Goal: Task Accomplishment & Management: Manage account settings

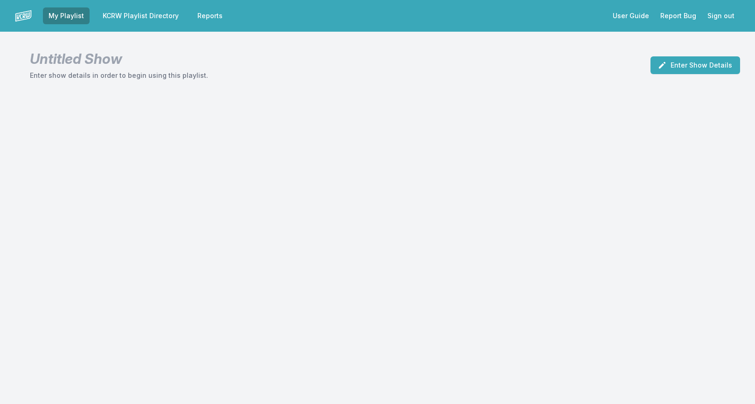
click at [139, 11] on link "KCRW Playlist Directory" at bounding box center [140, 15] width 87 height 17
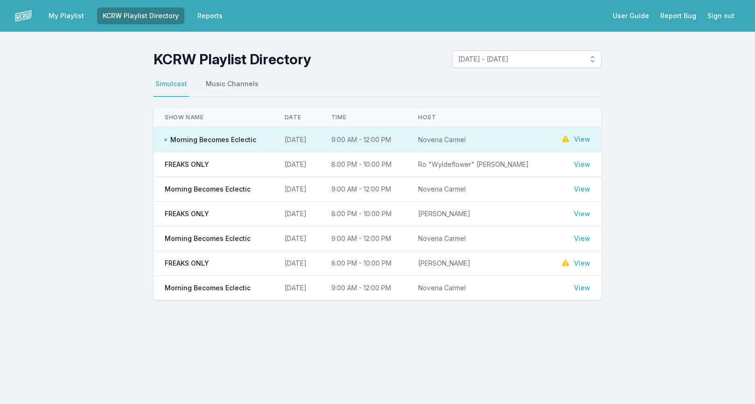
click at [581, 141] on link "View" at bounding box center [582, 139] width 16 height 9
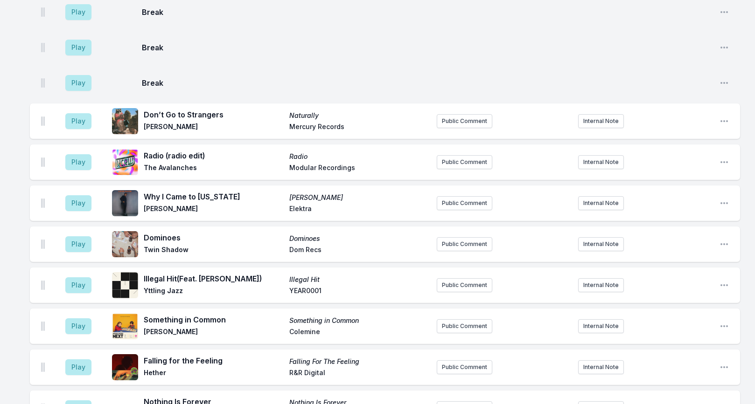
scroll to position [1650, 0]
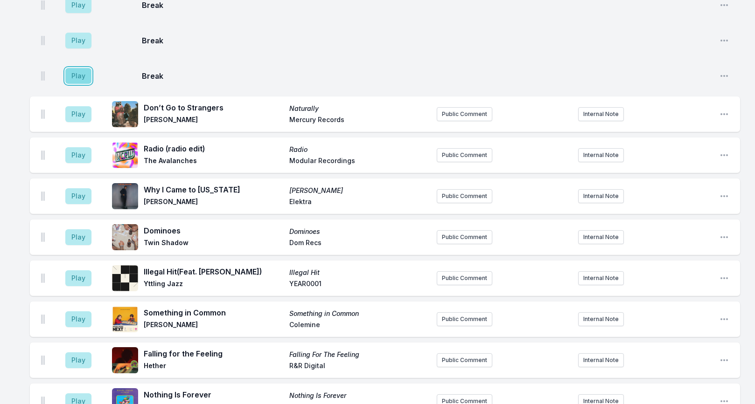
click at [85, 68] on button "Play" at bounding box center [78, 76] width 26 height 16
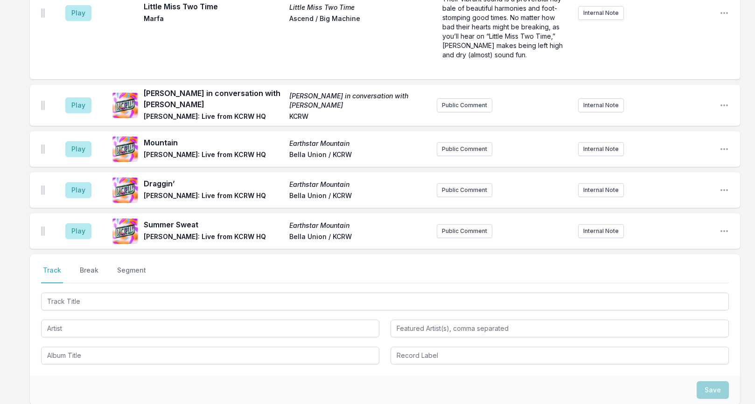
scroll to position [2515, 0]
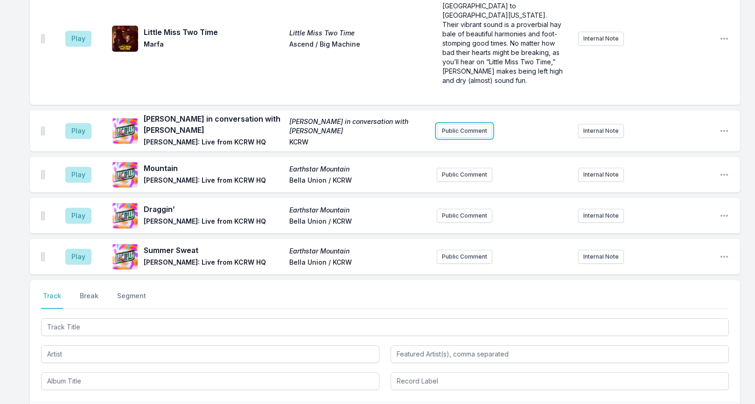
click at [481, 124] on button "Public Comment" at bounding box center [465, 131] width 56 height 14
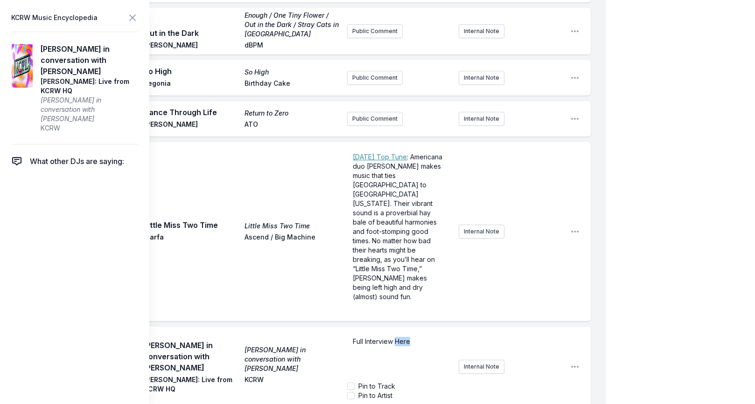
drag, startPoint x: 396, startPoint y: 261, endPoint x: 431, endPoint y: 261, distance: 35.0
click at [431, 337] on p "Full Interview Here" at bounding box center [399, 341] width 93 height 9
click at [131, 18] on icon at bounding box center [132, 17] width 11 height 11
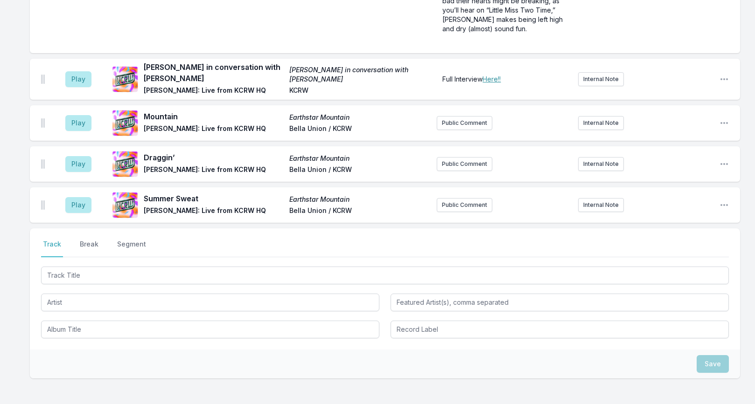
scroll to position [2534, 0]
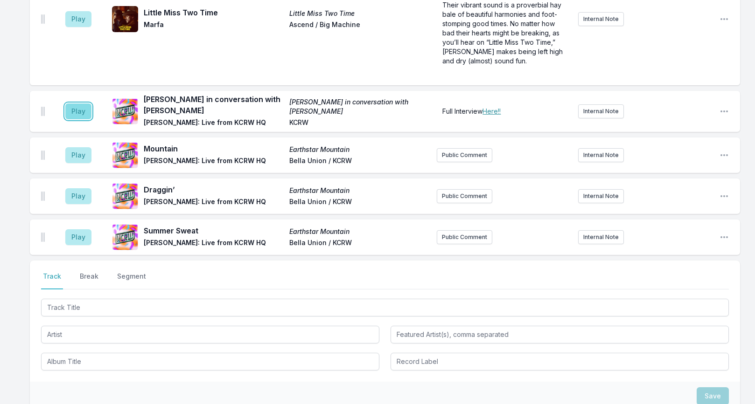
click at [81, 104] on button "Play" at bounding box center [78, 112] width 26 height 16
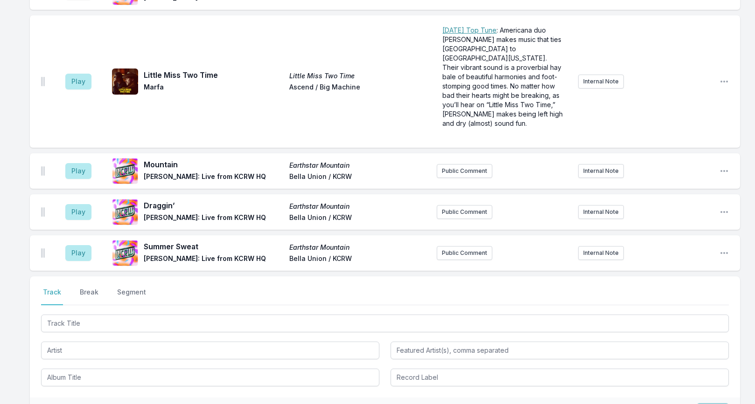
scroll to position [2524, 0]
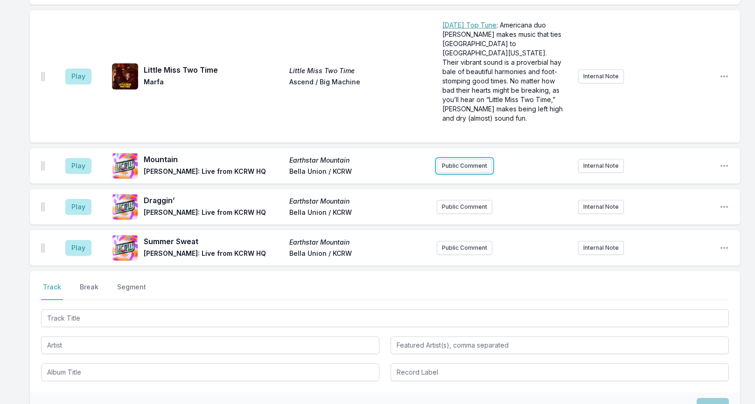
click at [470, 159] on button "Public Comment" at bounding box center [465, 166] width 56 height 14
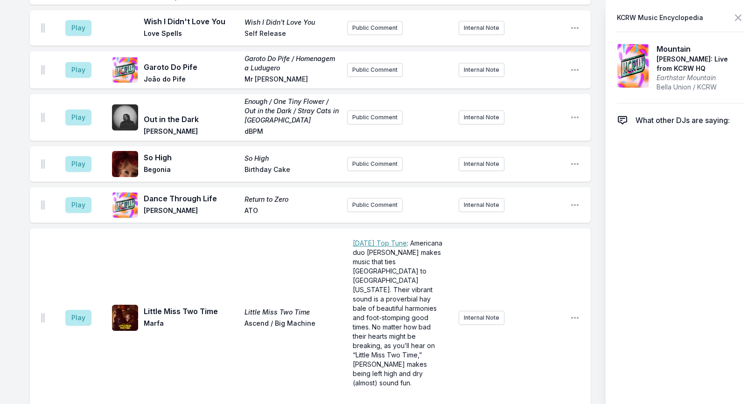
scroll to position [2559, 0]
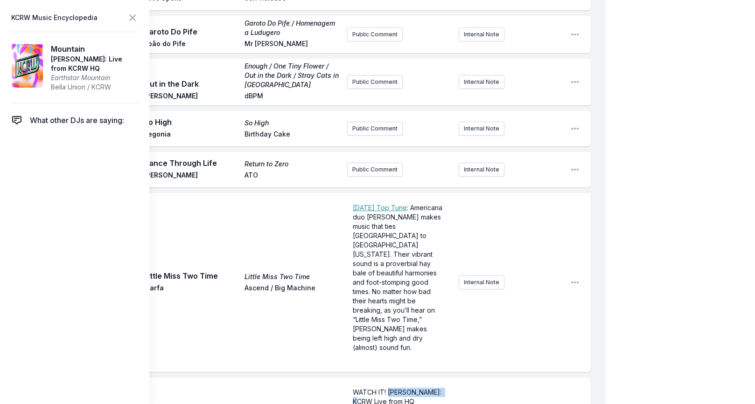
drag, startPoint x: 390, startPoint y: 312, endPoint x: 380, endPoint y: 320, distance: 11.9
click at [380, 389] on span "WATCH IT! [PERSON_NAME]: KCRW Live from HQ" at bounding box center [398, 397] width 91 height 17
drag, startPoint x: 385, startPoint y: 309, endPoint x: 329, endPoint y: 309, distance: 55.5
drag, startPoint x: 420, startPoint y: 323, endPoint x: 337, endPoint y: 305, distance: 84.9
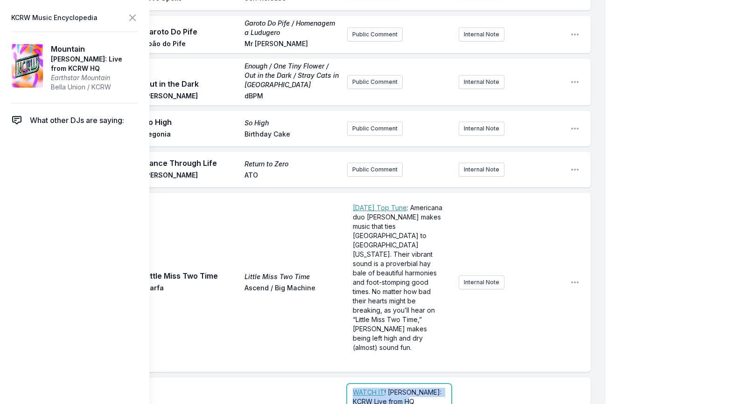
copy p "﻿ WATCH IT ! [PERSON_NAME]: KCRW Live from HQ"
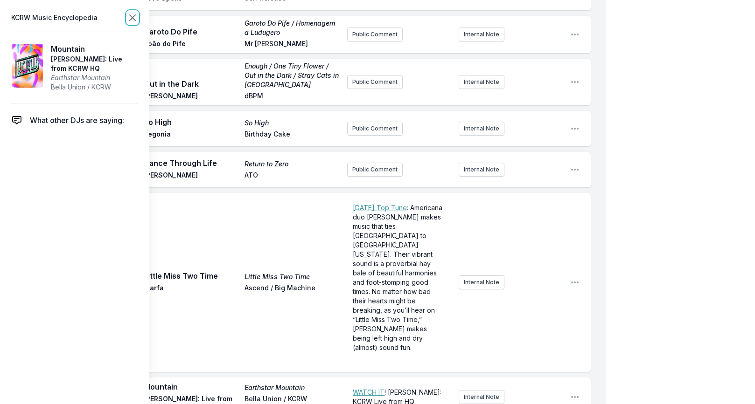
click at [133, 16] on icon at bounding box center [133, 18] width 6 height 6
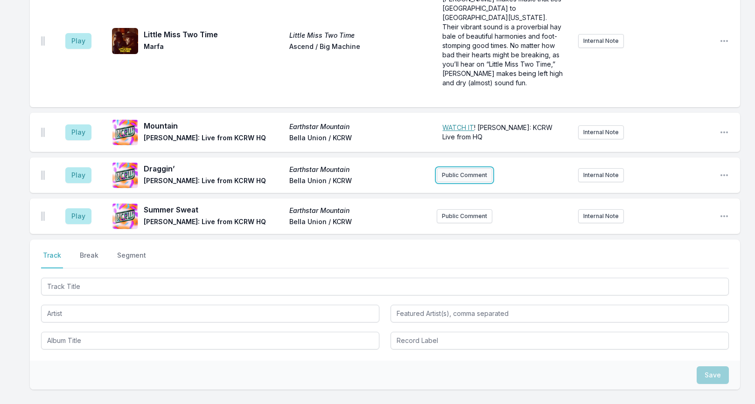
click at [461, 168] on button "Public Comment" at bounding box center [465, 175] width 56 height 14
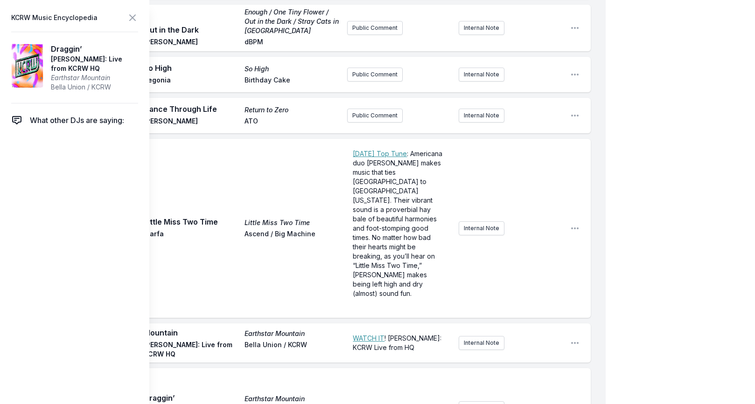
scroll to position [2614, 0]
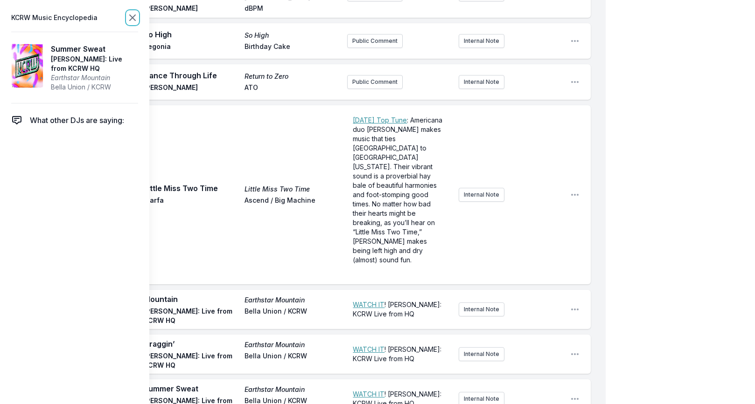
scroll to position [2606, 0]
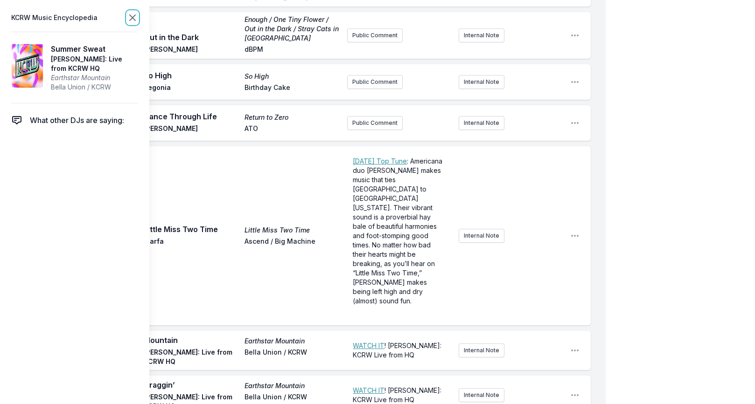
click at [133, 16] on icon at bounding box center [133, 18] width 6 height 6
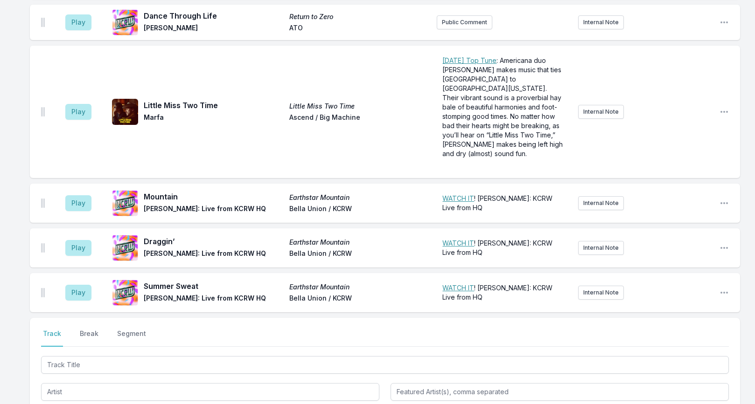
scroll to position [2496, 0]
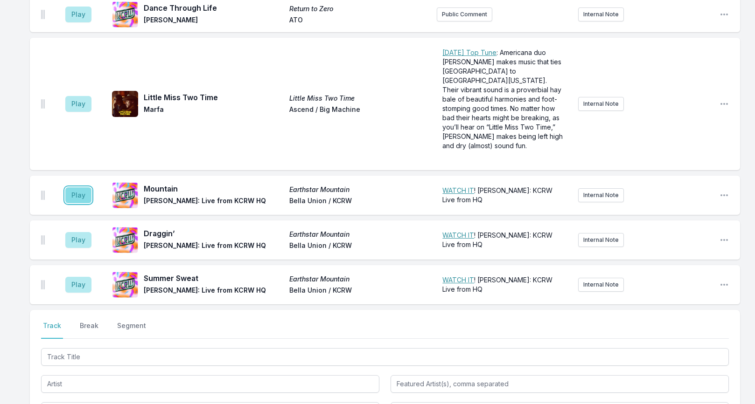
click at [75, 188] on button "Play" at bounding box center [78, 196] width 26 height 16
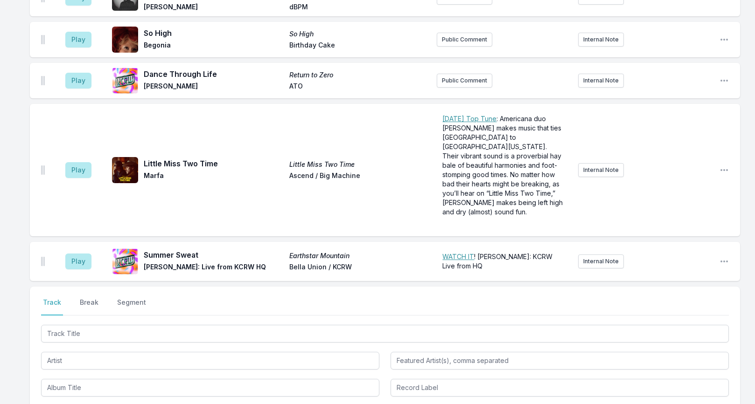
scroll to position [2618, 0]
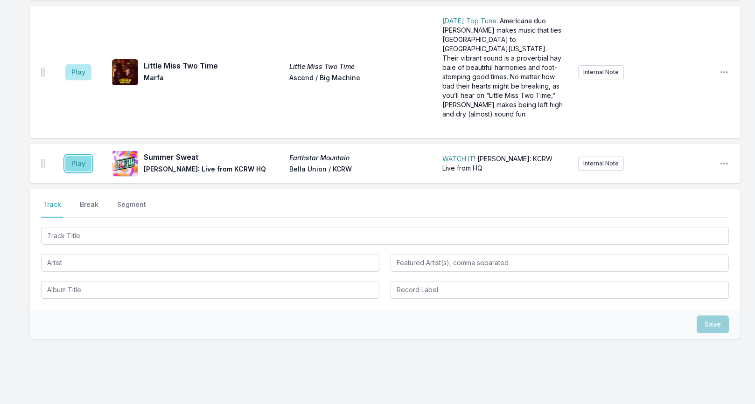
click at [79, 156] on button "Play" at bounding box center [78, 164] width 26 height 16
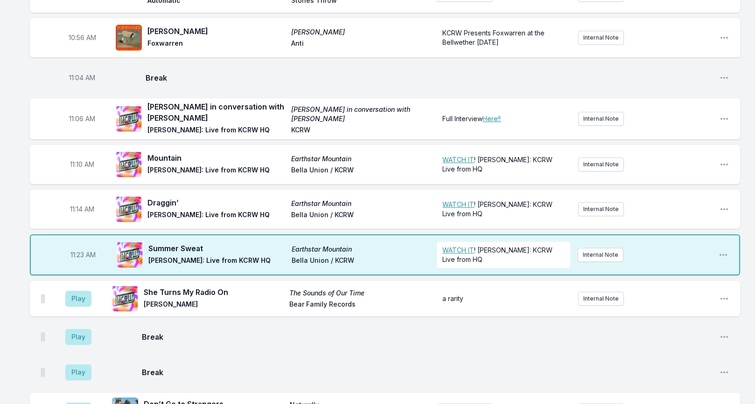
scroll to position [1541, 0]
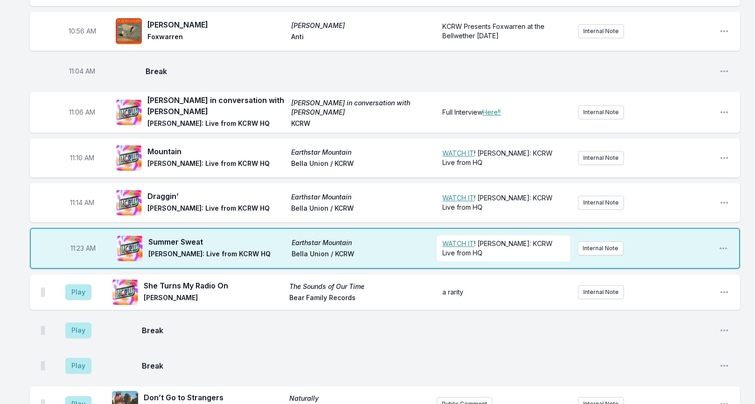
click at [81, 244] on span "11:23 AM" at bounding box center [82, 248] width 25 height 9
click at [74, 240] on input "11:23" at bounding box center [83, 249] width 52 height 18
type input "11:19"
click at [17, 273] on div "Missing Data Some of your tracks are missing record label information. This inf…" at bounding box center [377, 28] width 755 height 2955
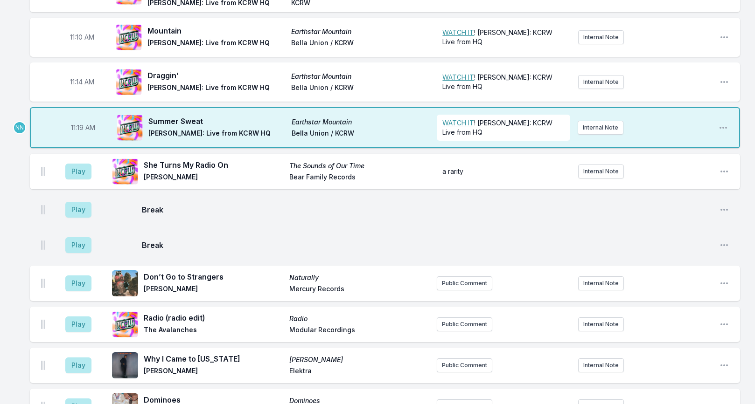
scroll to position [1662, 0]
click at [475, 118] on p "﻿ WATCH IT ! [PERSON_NAME]: KCRW Live from HQ" at bounding box center [503, 127] width 122 height 19
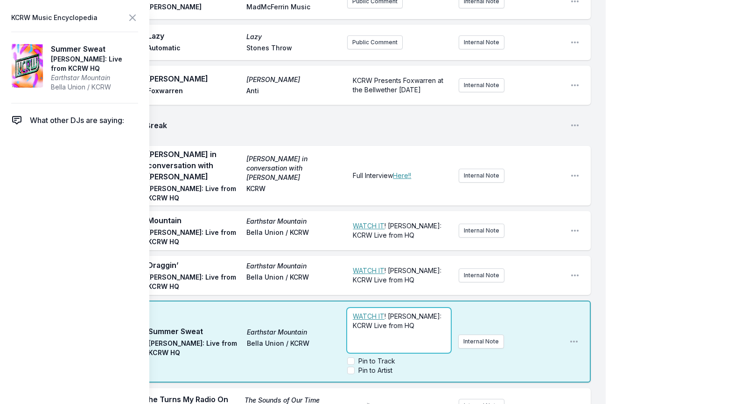
click at [418, 312] on p "﻿ WATCH IT ! [PERSON_NAME]: KCRW Live from HQ" at bounding box center [399, 321] width 92 height 19
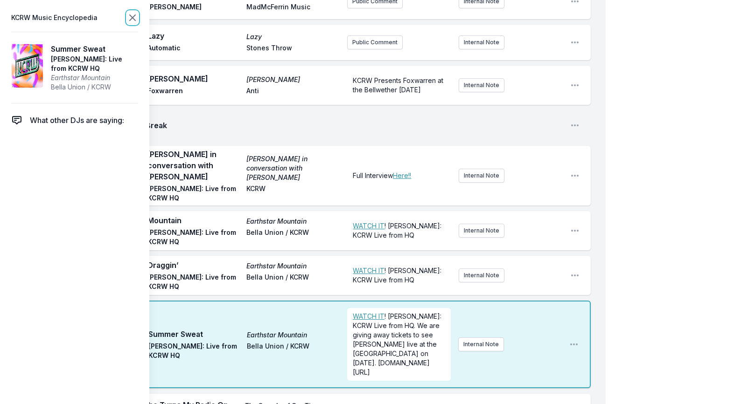
scroll to position [0, 0]
click at [134, 16] on icon at bounding box center [133, 18] width 6 height 6
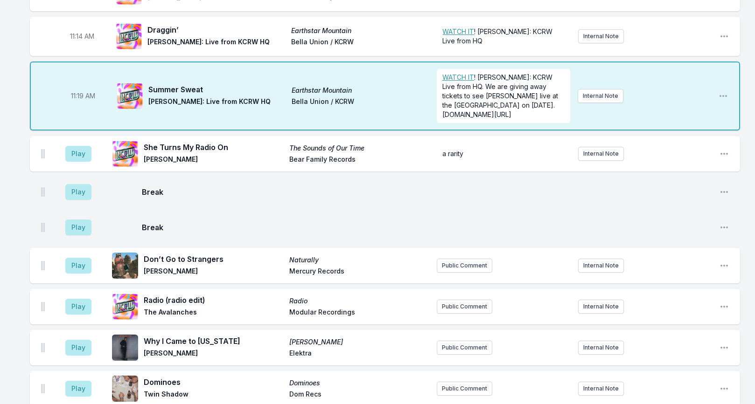
scroll to position [1709, 0]
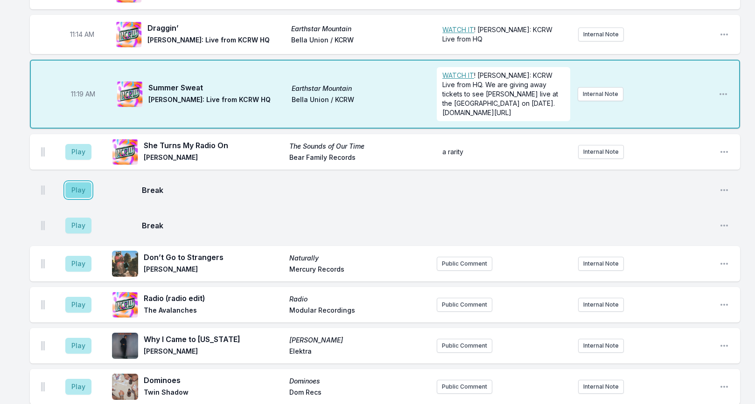
click at [83, 182] on button "Play" at bounding box center [78, 190] width 26 height 16
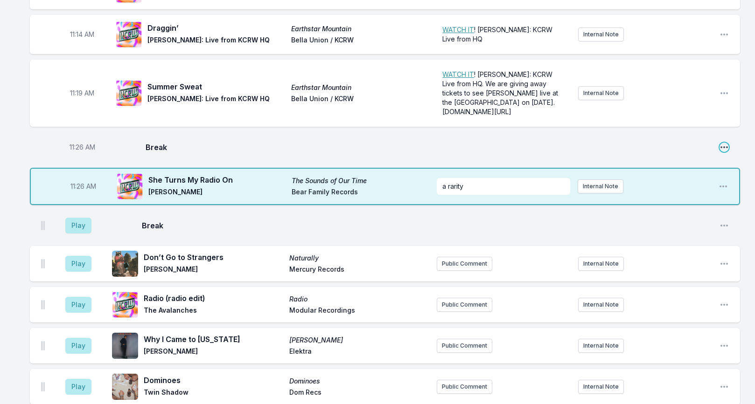
click at [723, 146] on icon "Open playlist item options" at bounding box center [723, 147] width 7 height 2
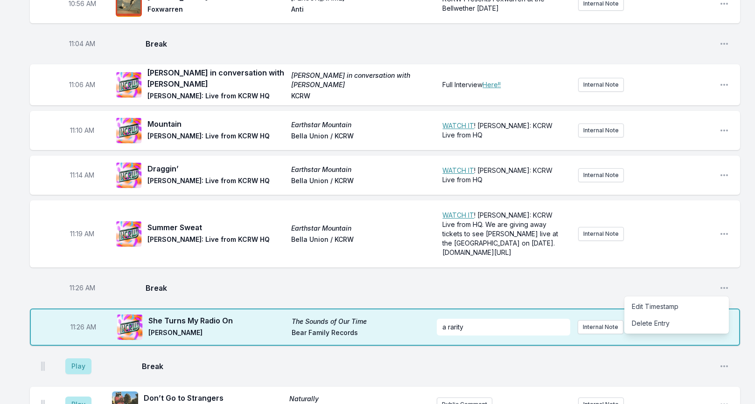
scroll to position [1647, 0]
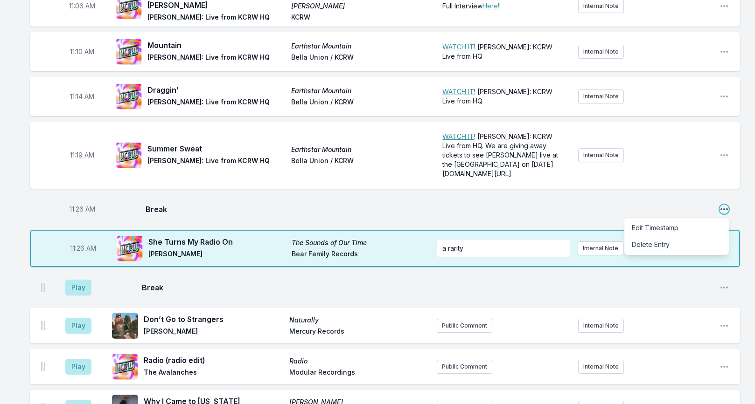
click at [725, 205] on icon "Open playlist item options" at bounding box center [723, 209] width 9 height 9
click at [656, 237] on button "Delete Entry" at bounding box center [676, 245] width 104 height 17
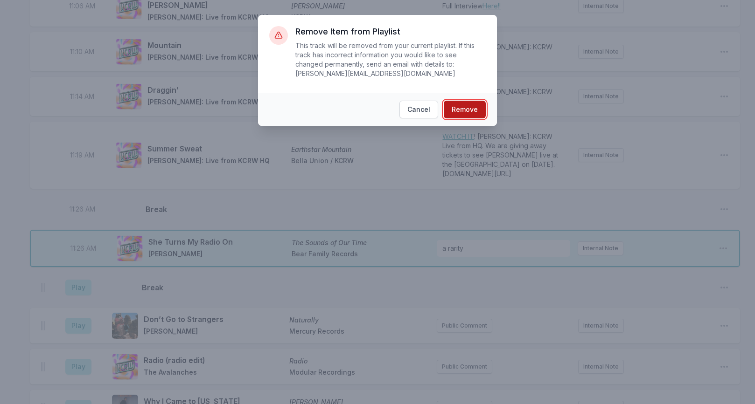
click at [478, 108] on button "Remove" at bounding box center [465, 110] width 42 height 18
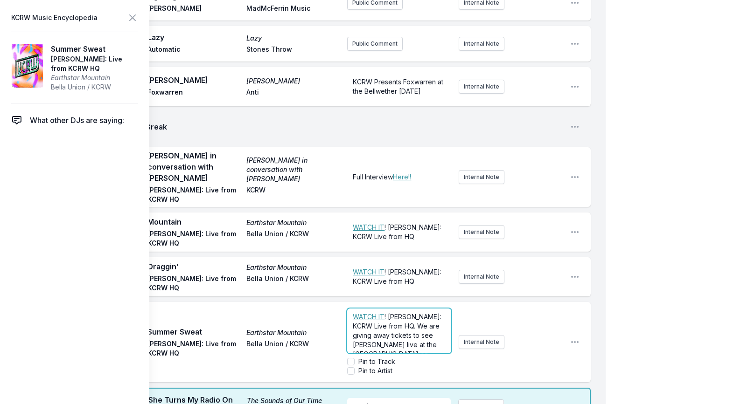
scroll to position [1667, 0]
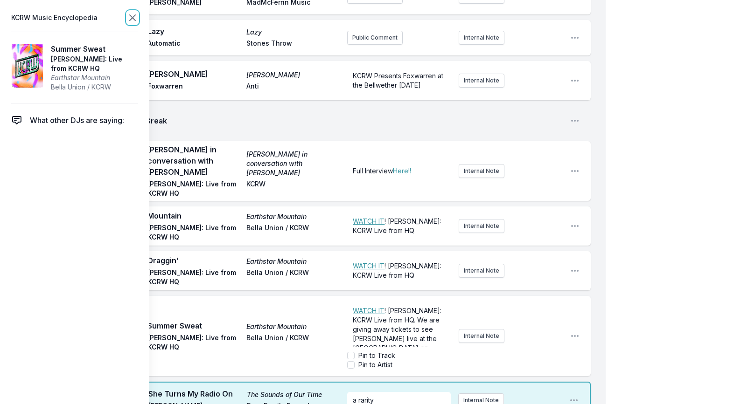
click at [130, 15] on icon at bounding box center [133, 18] width 6 height 6
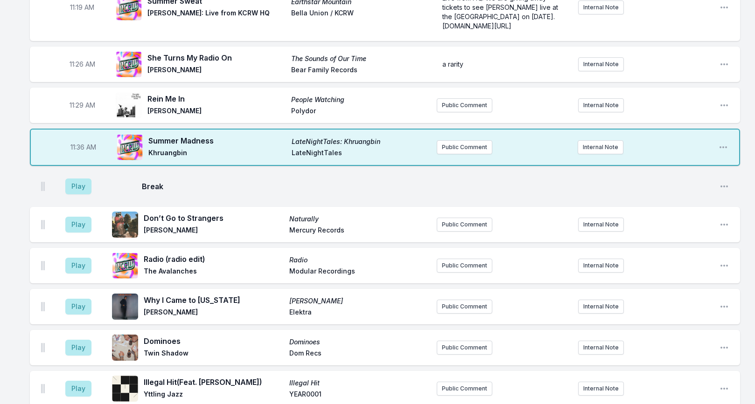
scroll to position [1792, 0]
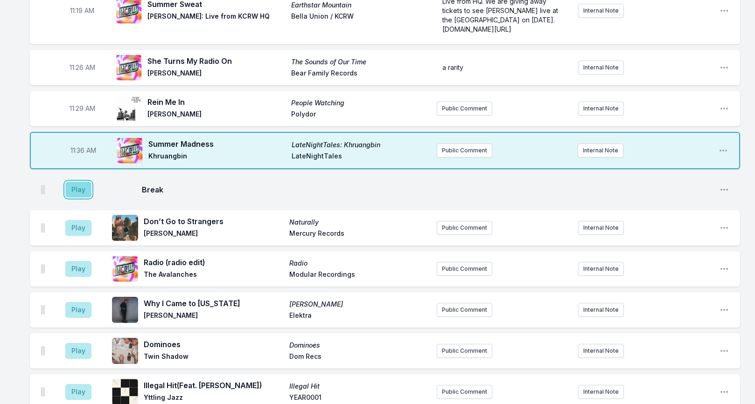
click at [85, 182] on button "Play" at bounding box center [78, 190] width 26 height 16
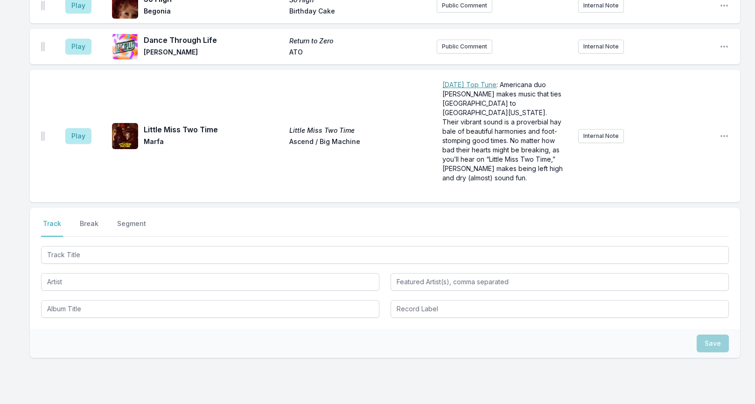
scroll to position [2692, 0]
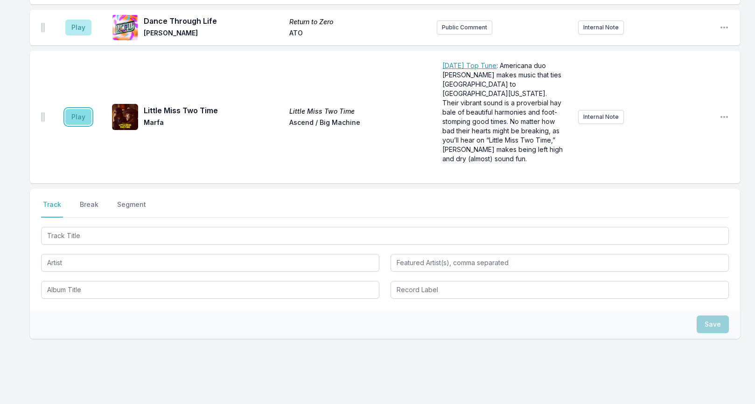
click at [82, 109] on button "Play" at bounding box center [78, 117] width 26 height 16
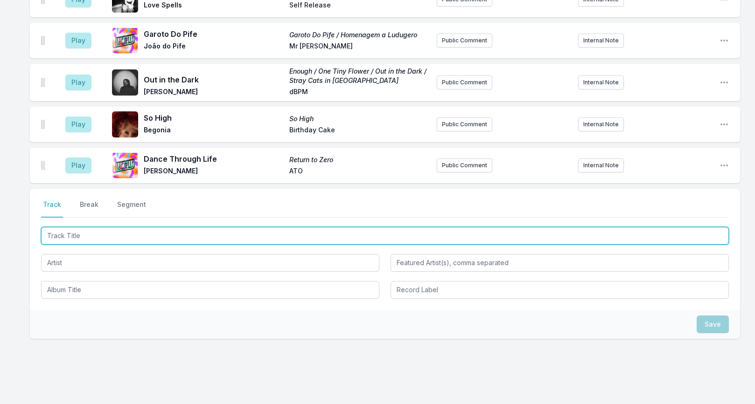
click at [121, 227] on input "Track Title" at bounding box center [385, 236] width 688 height 18
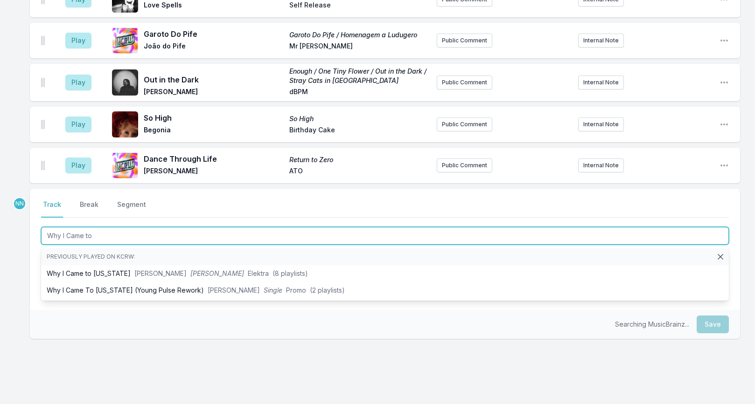
type input "Why I Came to"
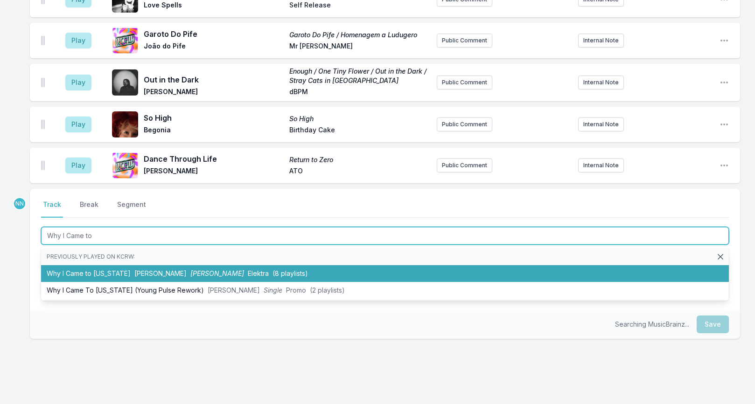
click at [125, 265] on li "Why I Came to [US_STATE] [PERSON_NAME] [PERSON_NAME] Elektra (8 playlists)" at bounding box center [385, 273] width 688 height 17
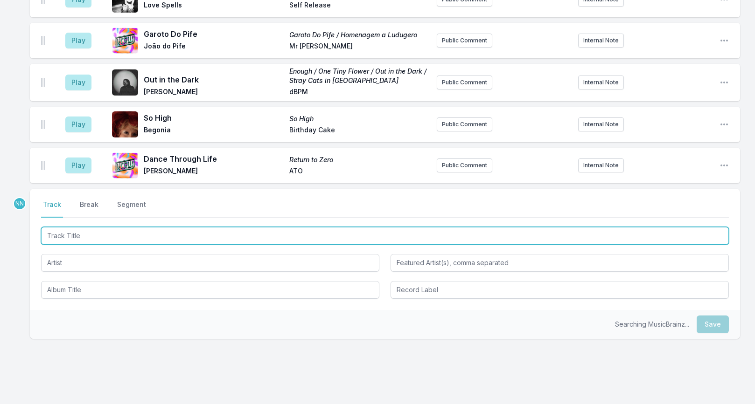
scroll to position [2733, 0]
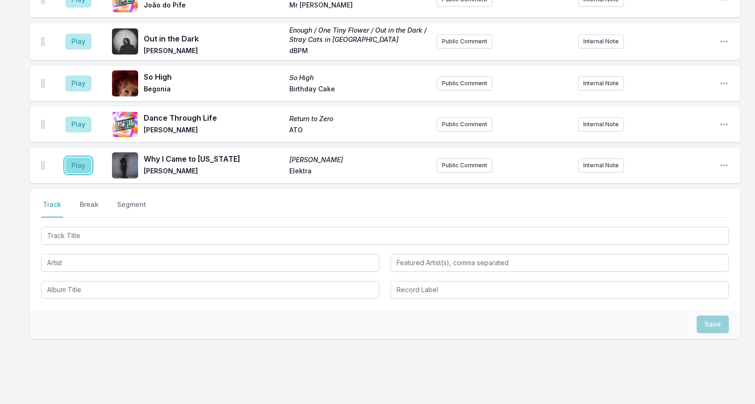
click at [83, 158] on button "Play" at bounding box center [78, 166] width 26 height 16
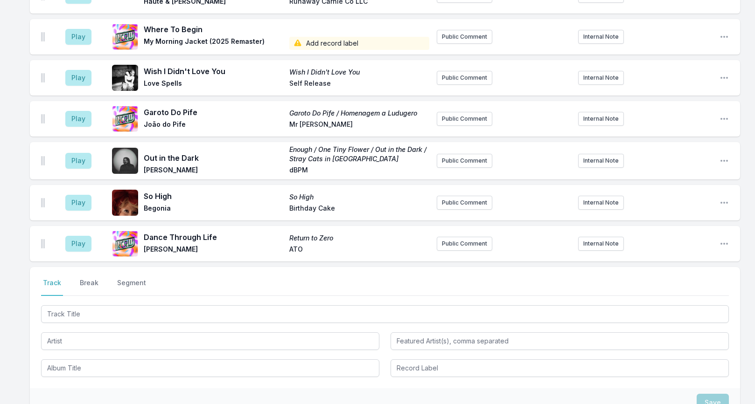
scroll to position [2789, 0]
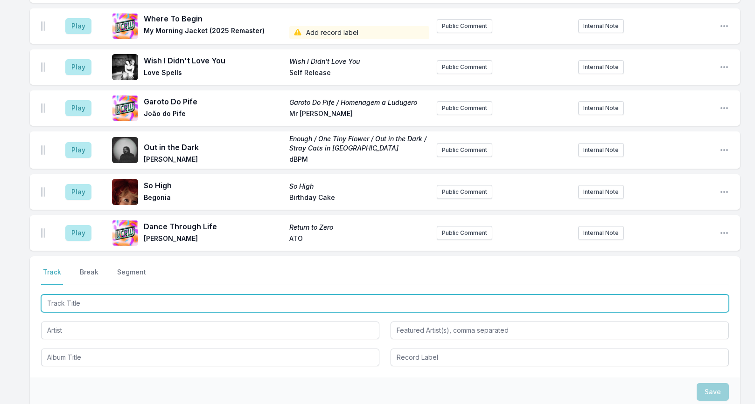
click at [122, 295] on input "Track Title" at bounding box center [385, 304] width 688 height 18
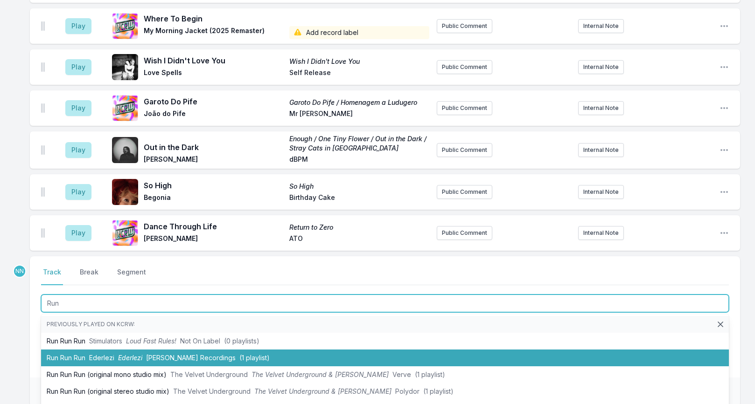
scroll to position [12, 0]
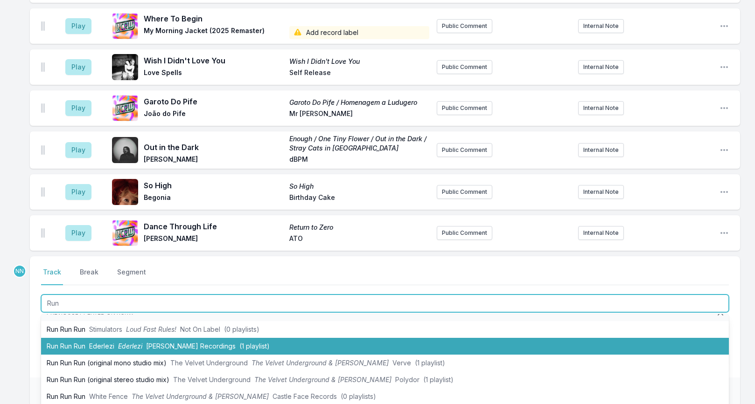
type input "Run"
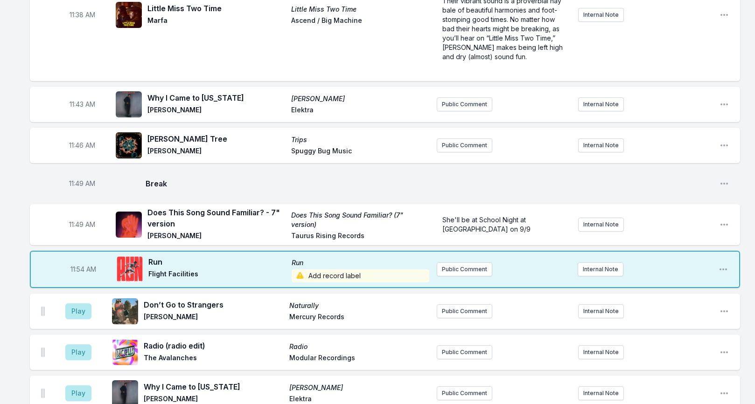
scroll to position [2047, 0]
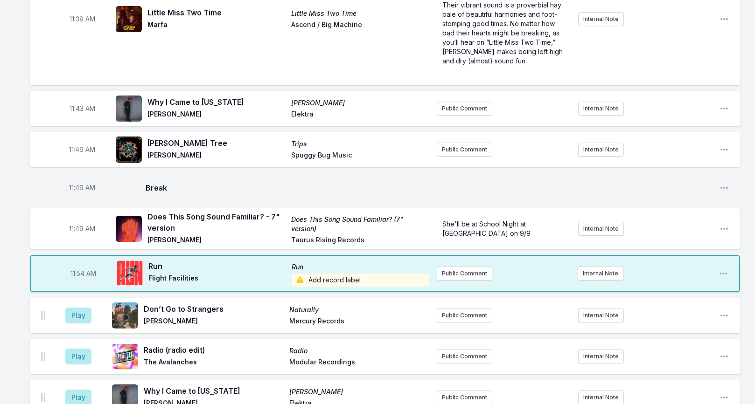
click at [315, 274] on span "Add record label" at bounding box center [361, 280] width 138 height 13
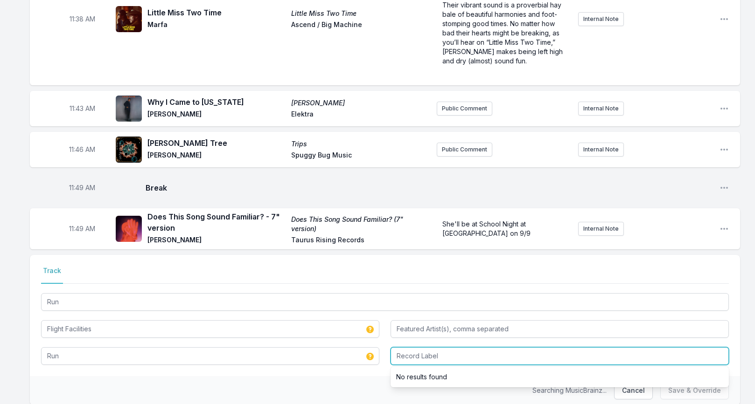
click at [410, 348] on input "Record Label" at bounding box center [559, 357] width 338 height 18
type input "Future Classic"
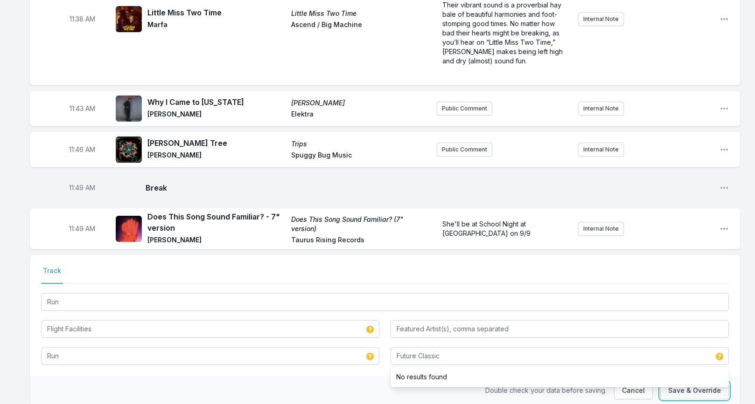
click at [698, 382] on button "Save & Override" at bounding box center [694, 391] width 69 height 18
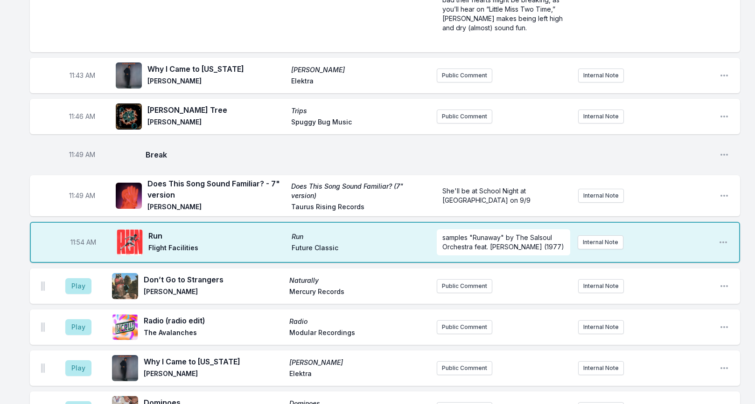
scroll to position [2082, 0]
